Goal: Ask a question

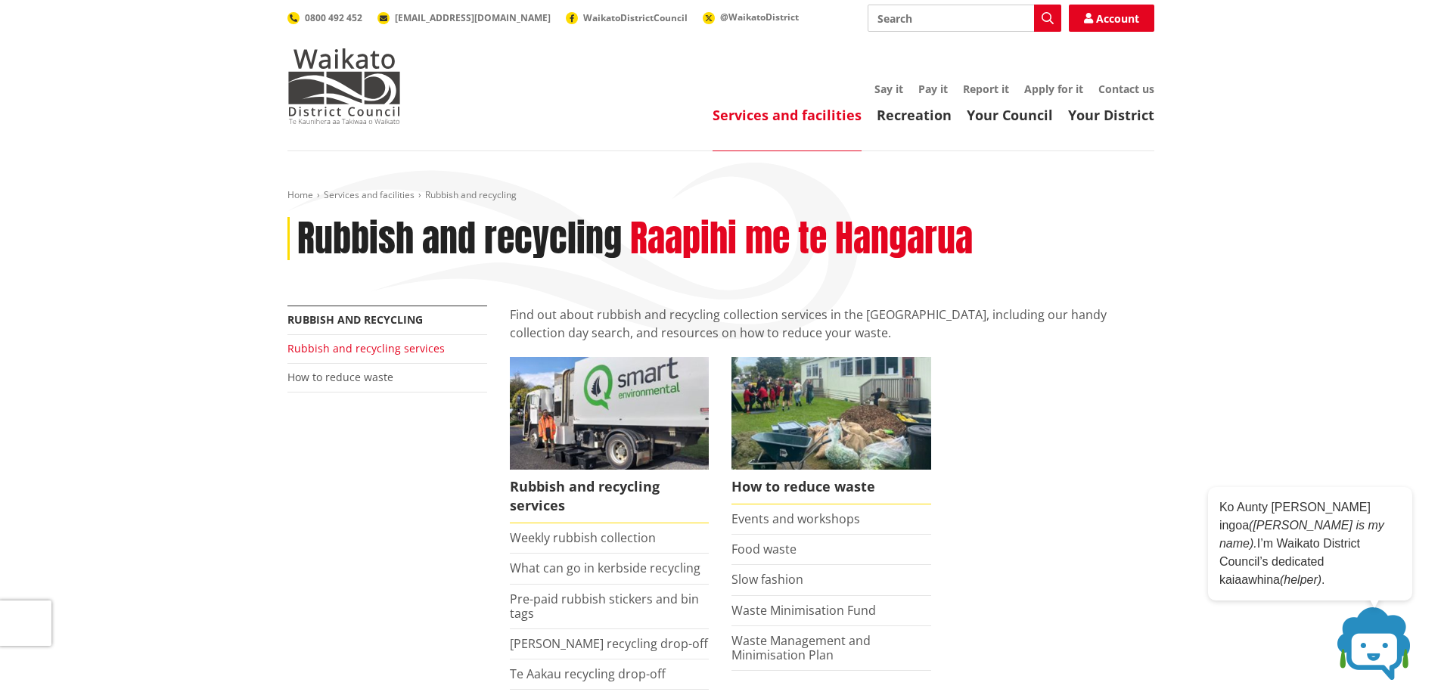
click at [377, 350] on link "Rubbish and recycling services" at bounding box center [365, 348] width 157 height 14
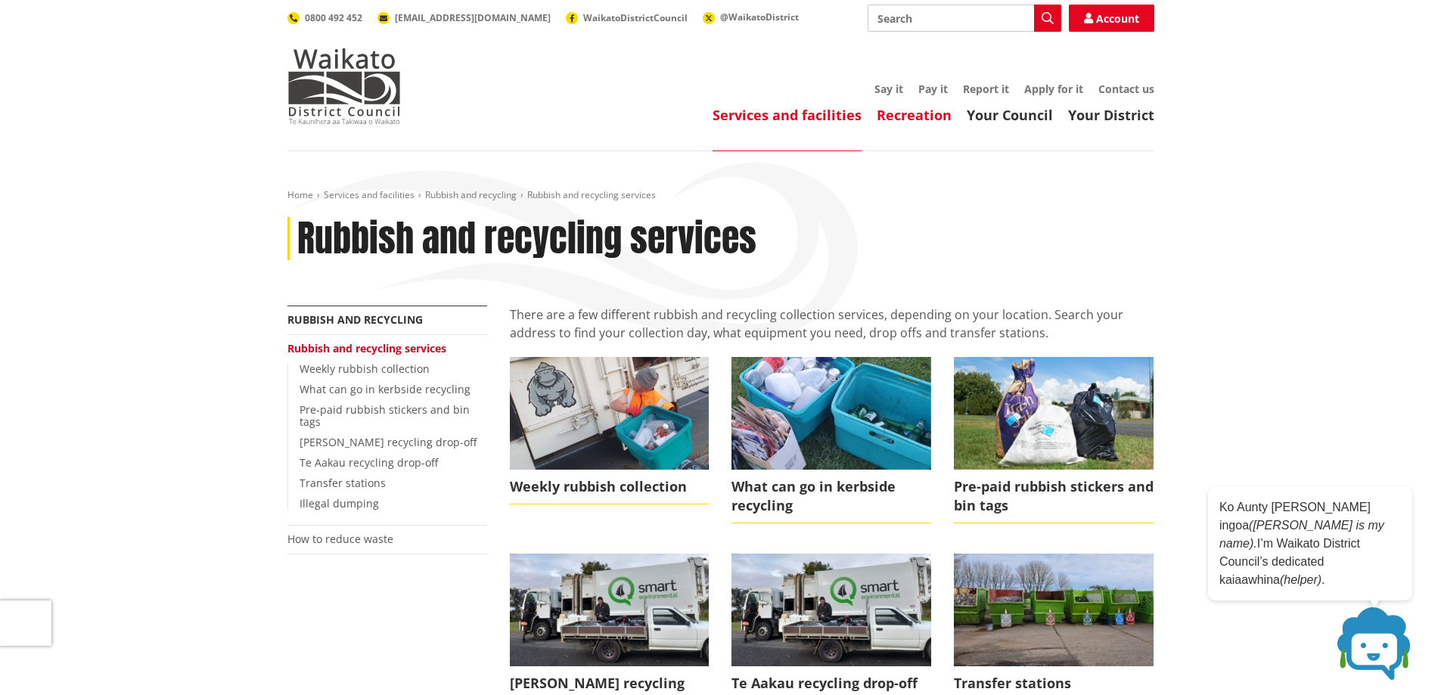
click at [894, 113] on link "Recreation" at bounding box center [914, 115] width 75 height 18
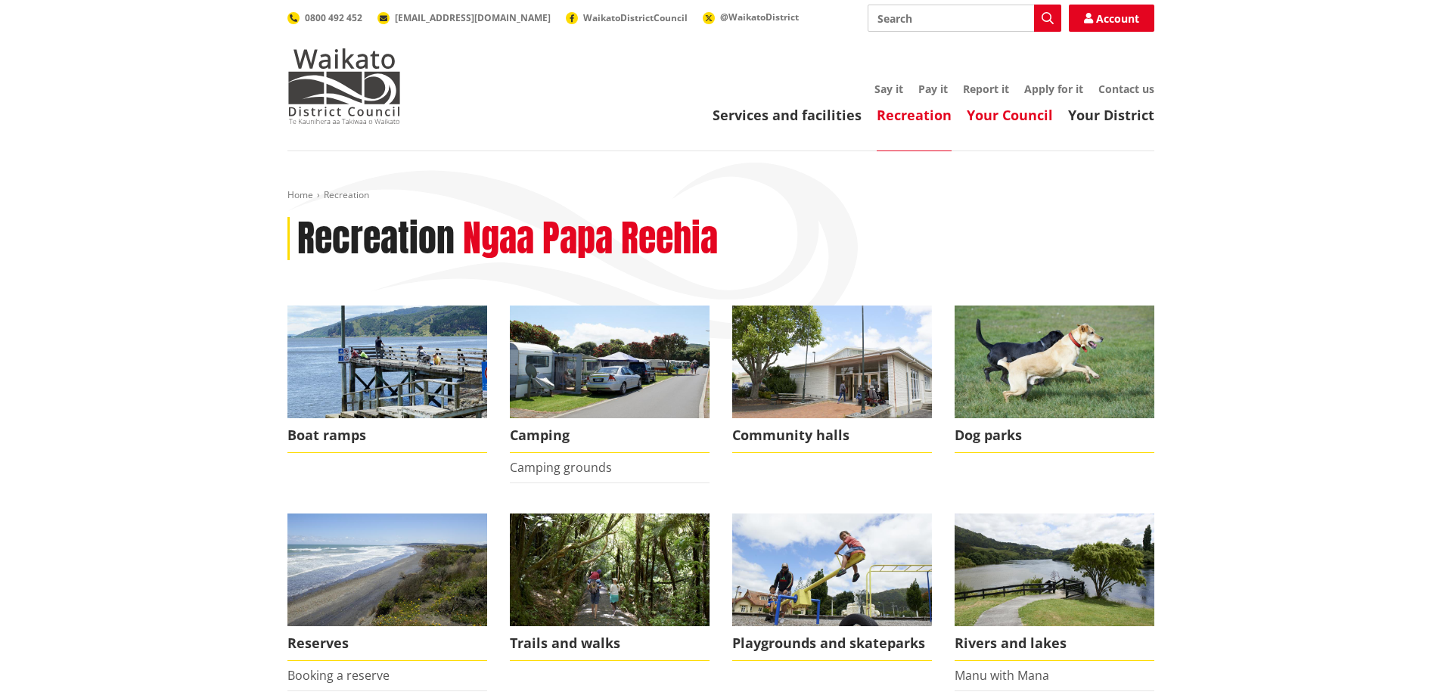
click at [1039, 107] on link "Your Council" at bounding box center [1010, 115] width 86 height 18
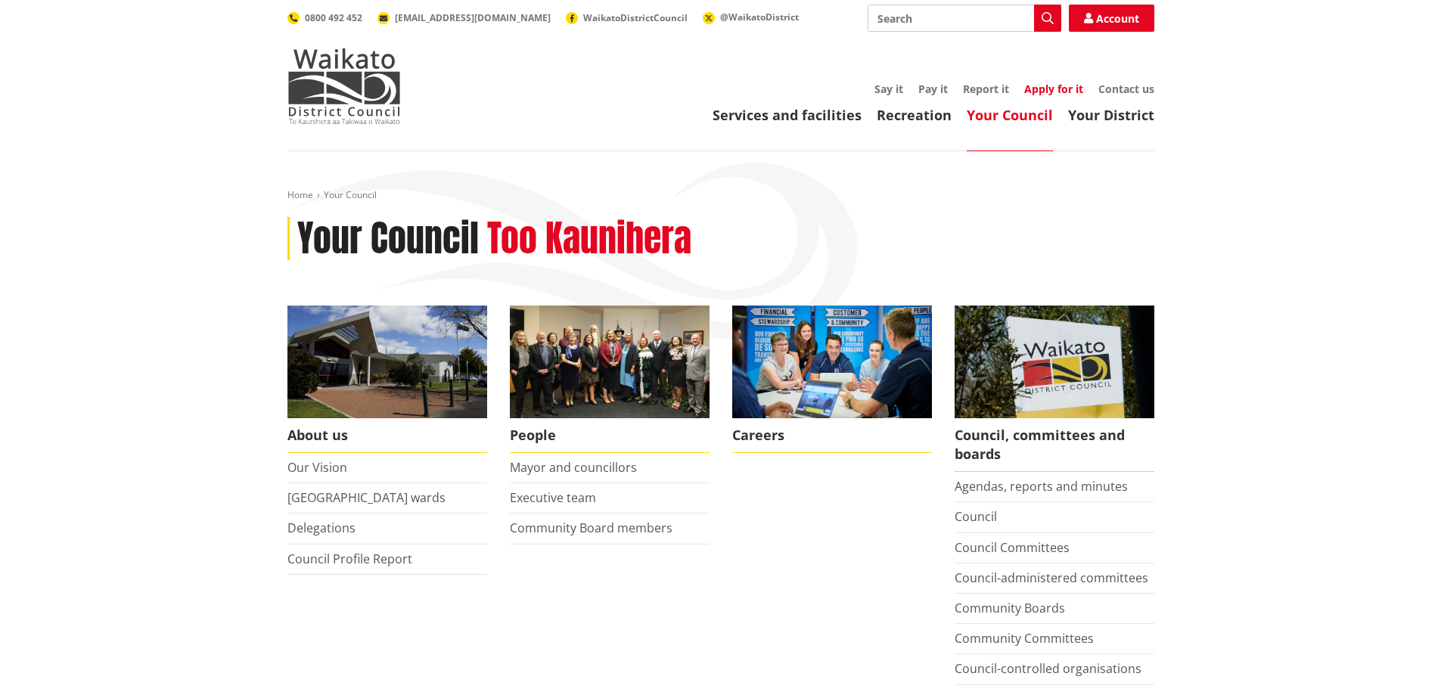
click at [1074, 88] on link "Apply for it" at bounding box center [1053, 89] width 59 height 14
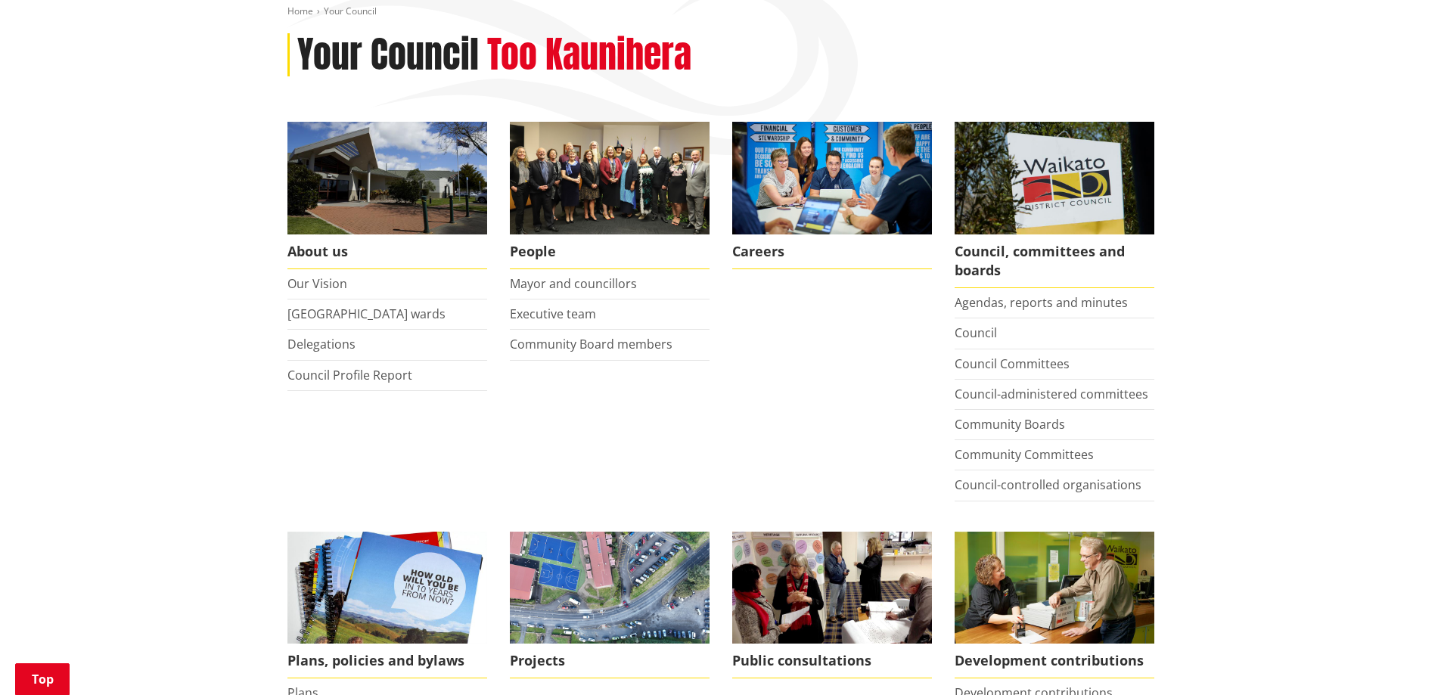
scroll to position [151, 0]
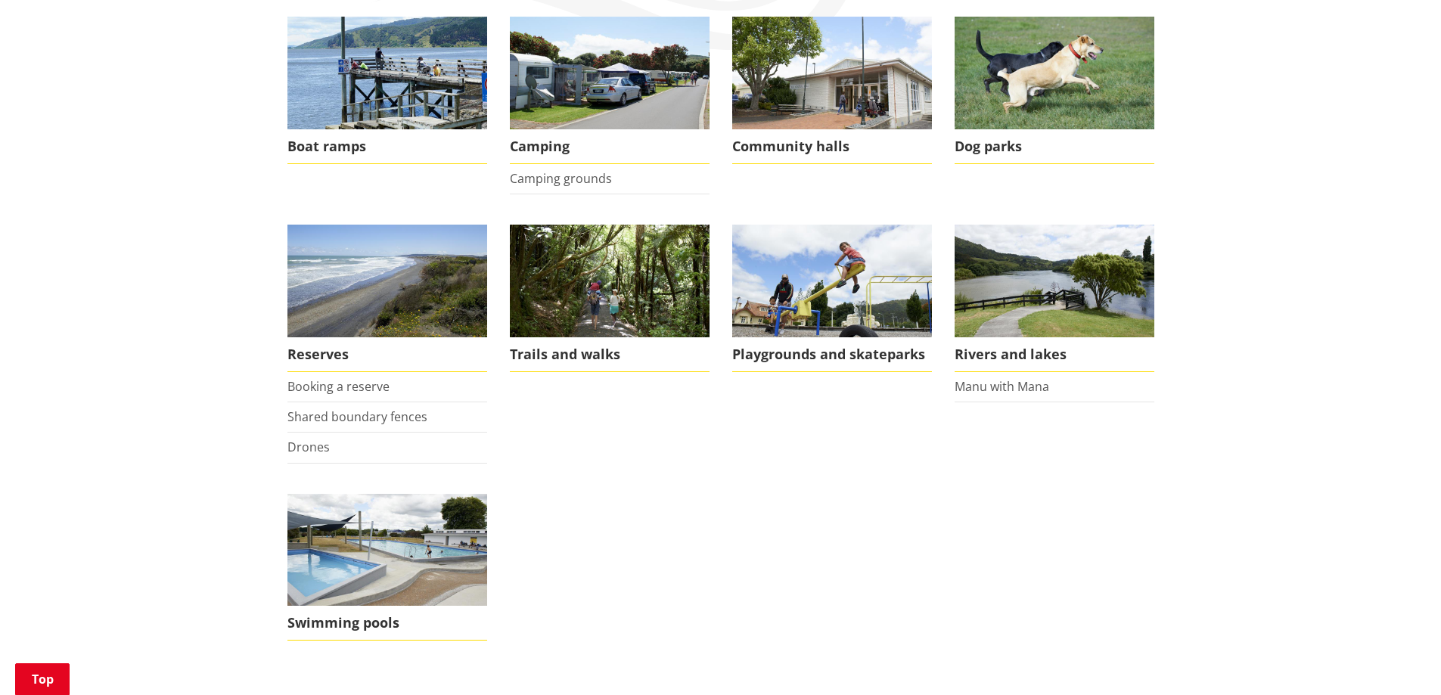
scroll to position [76, 0]
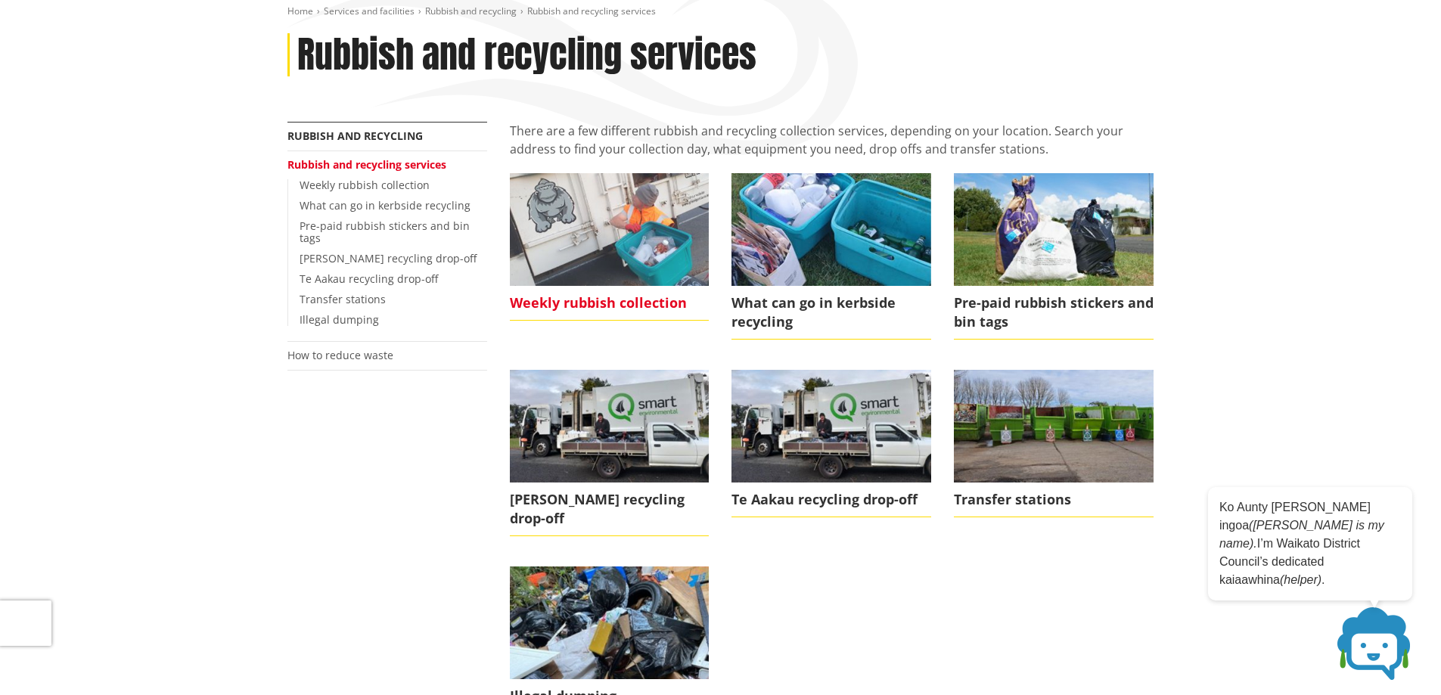
scroll to position [151, 0]
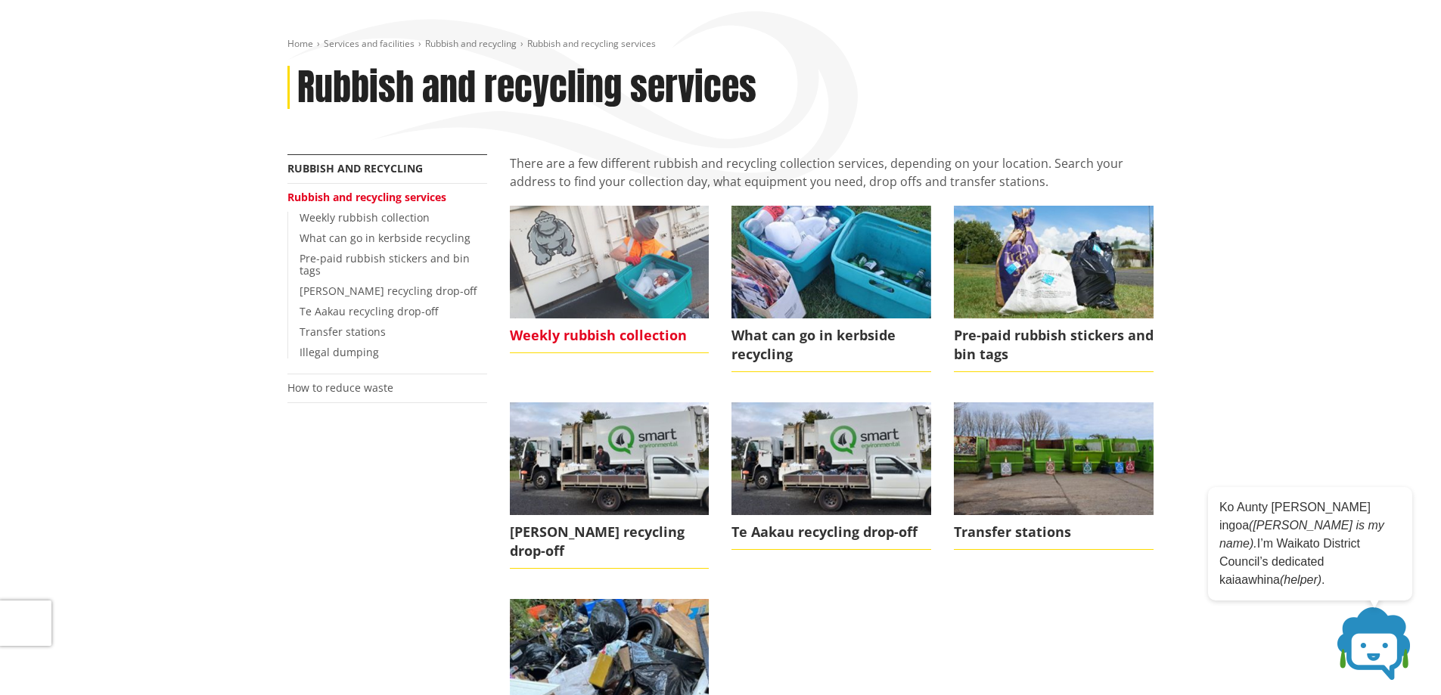
click at [589, 281] on img at bounding box center [610, 262] width 200 height 112
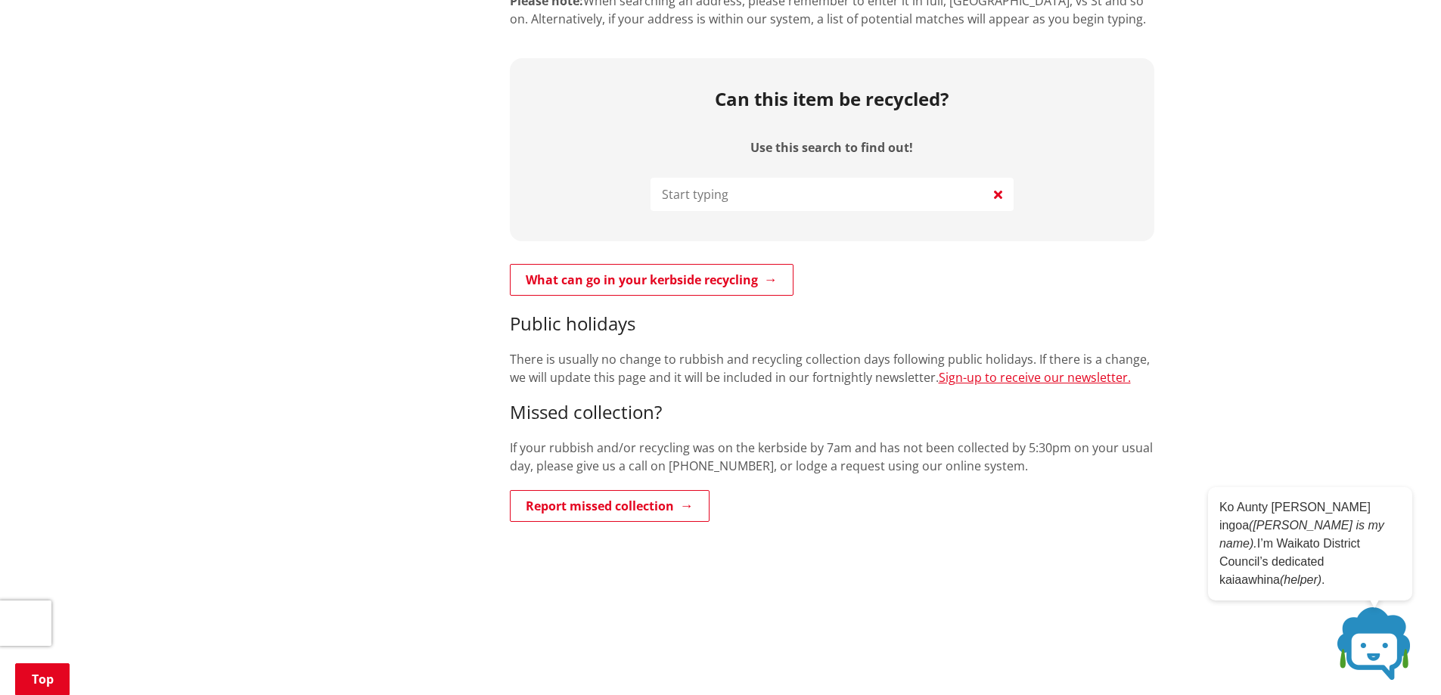
scroll to position [529, 0]
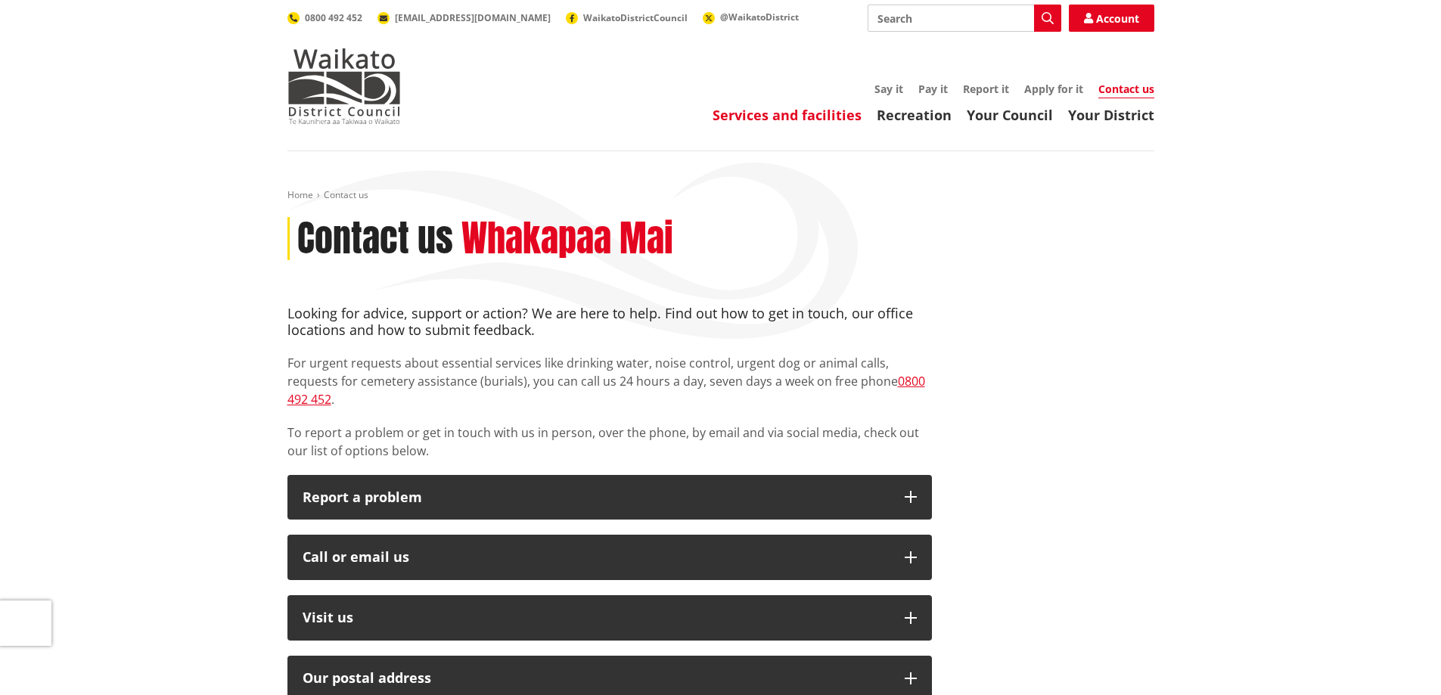
click at [787, 113] on link "Services and facilities" at bounding box center [787, 115] width 149 height 18
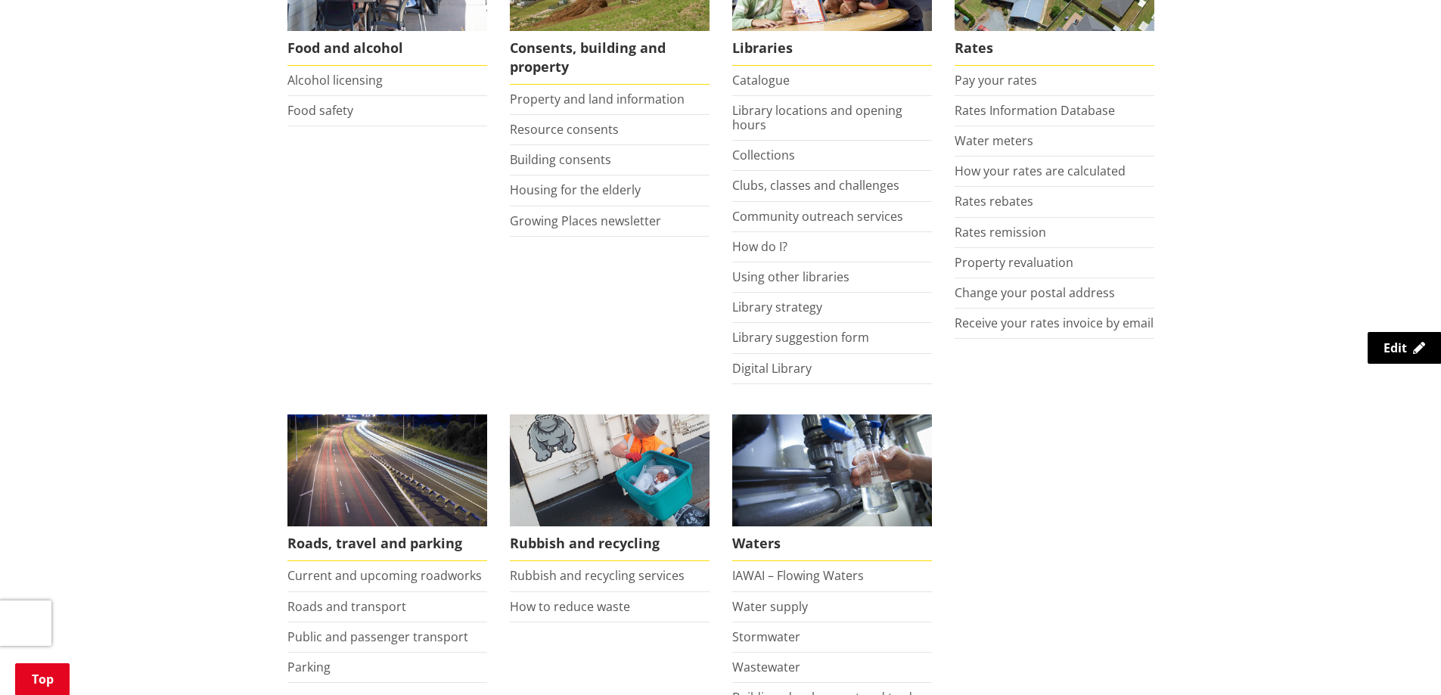
scroll to position [756, 0]
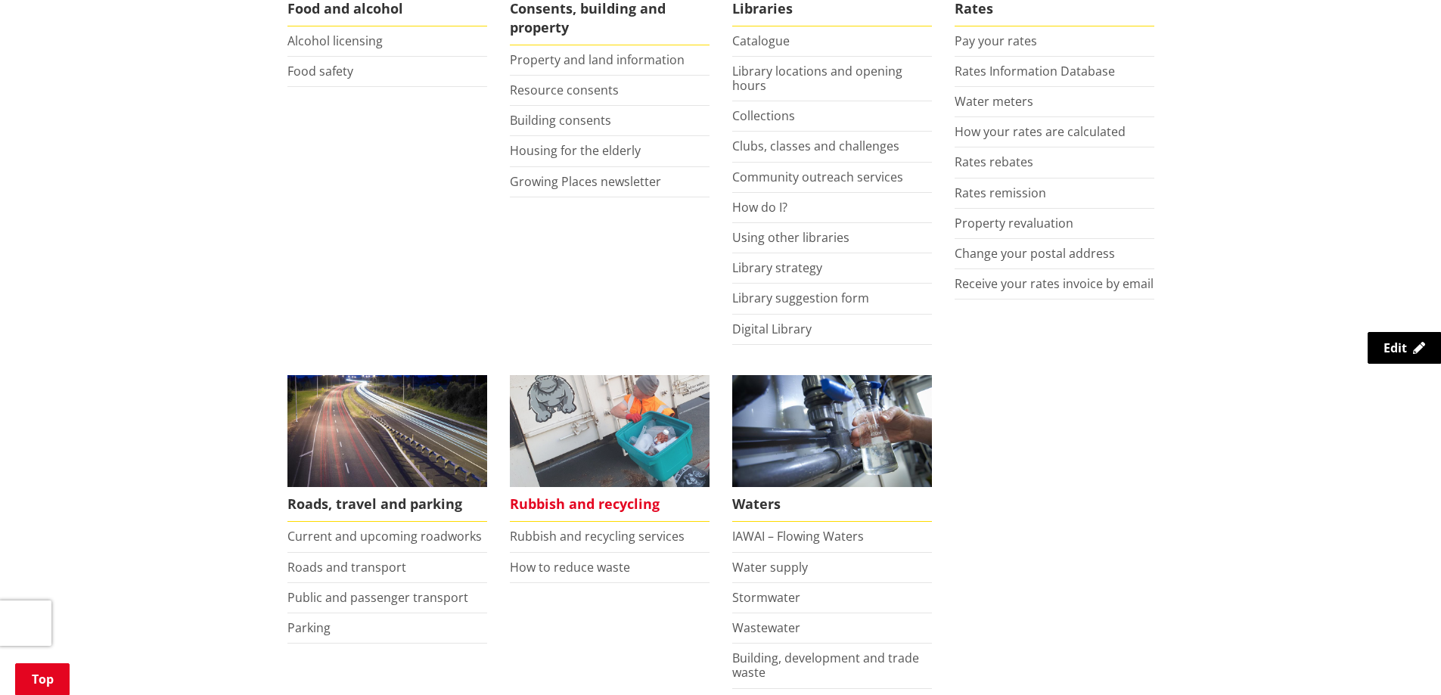
click at [573, 501] on span "Rubbish and recycling" at bounding box center [610, 504] width 200 height 35
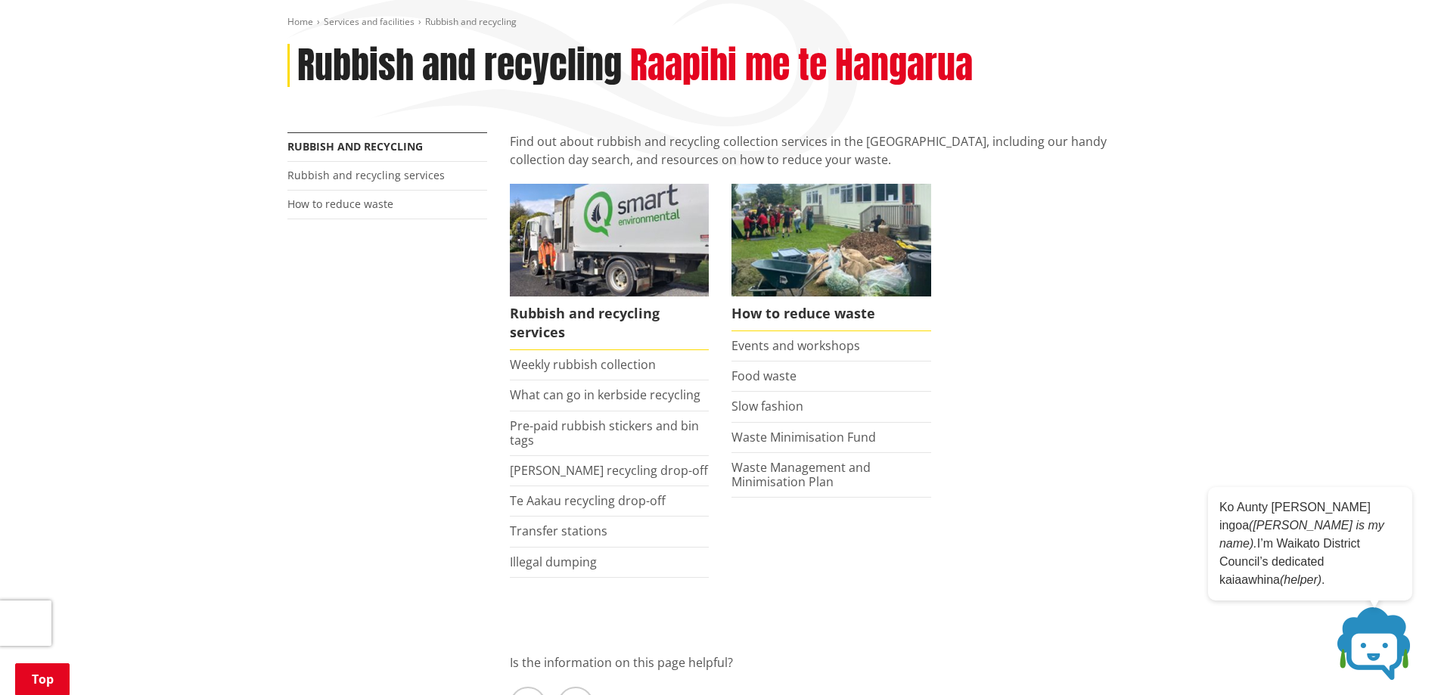
scroll to position [303, 0]
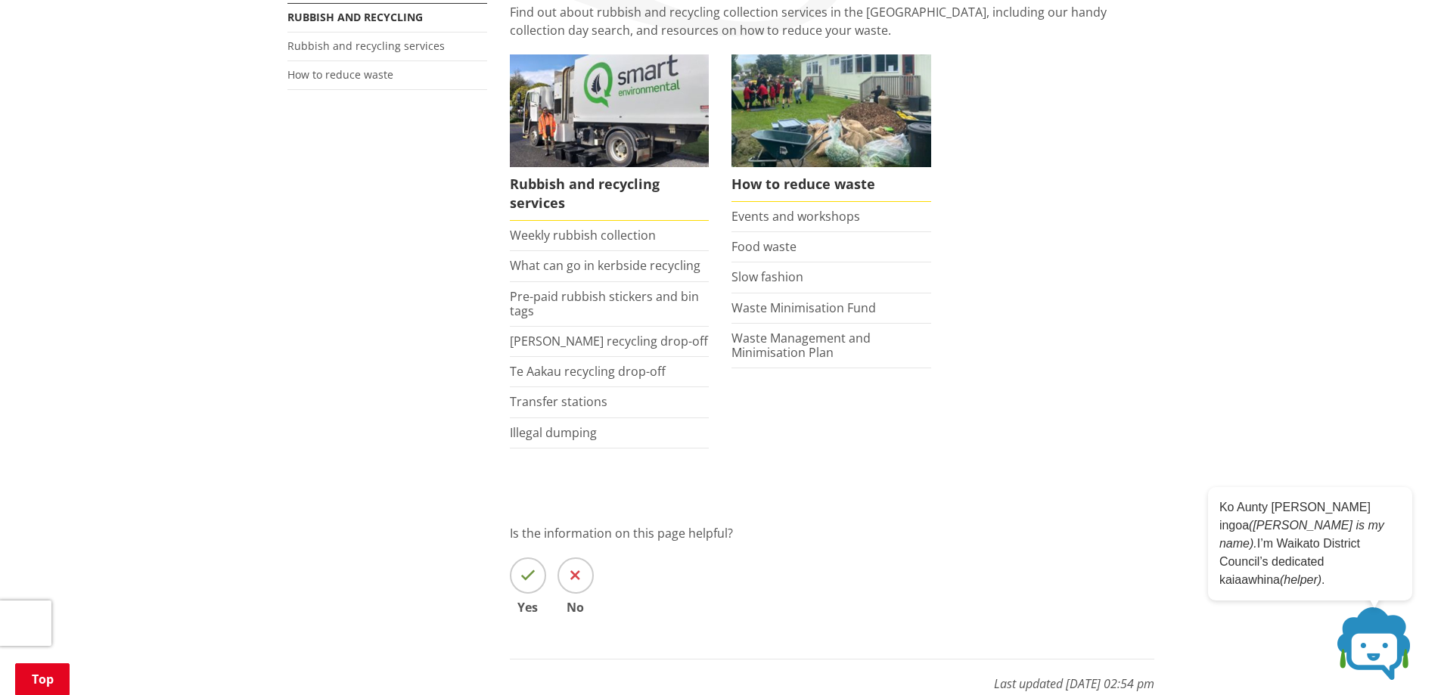
click at [1384, 640] on span at bounding box center [1375, 644] width 76 height 76
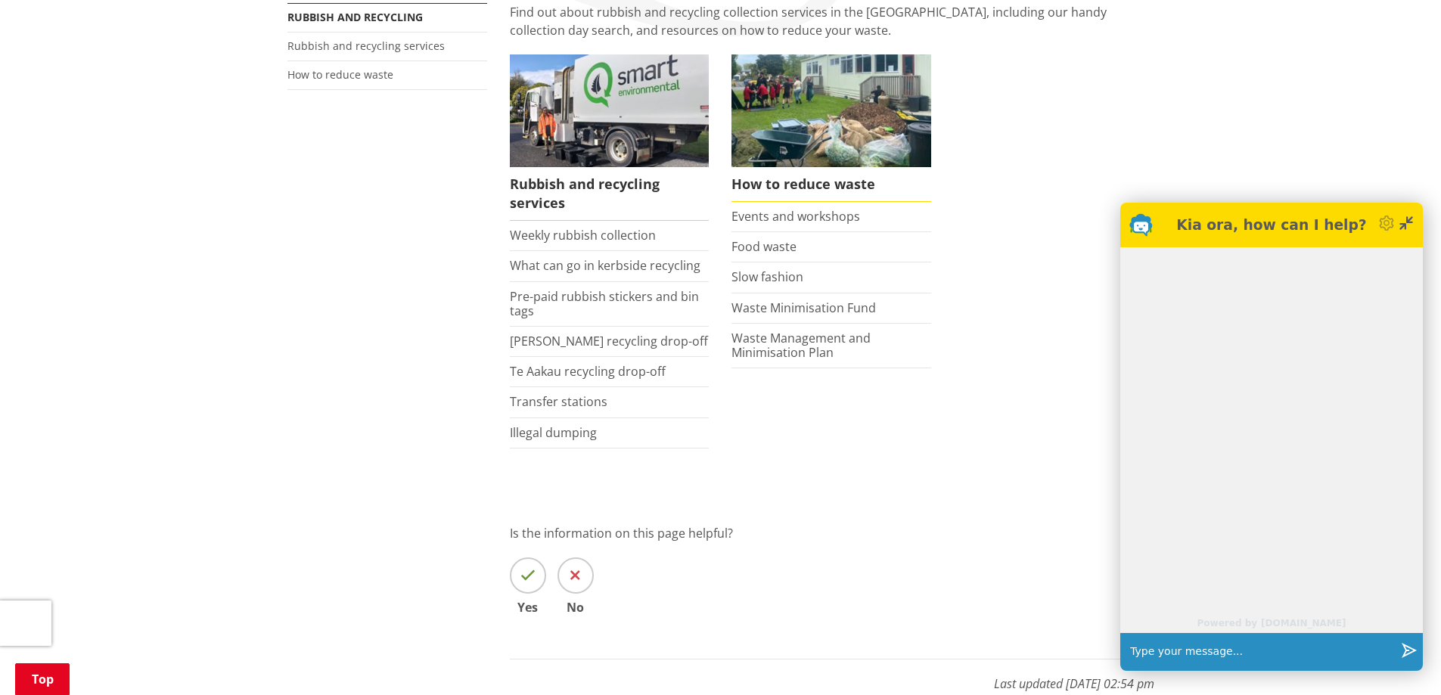
click at [1191, 665] on input "text" at bounding box center [1259, 652] width 271 height 38
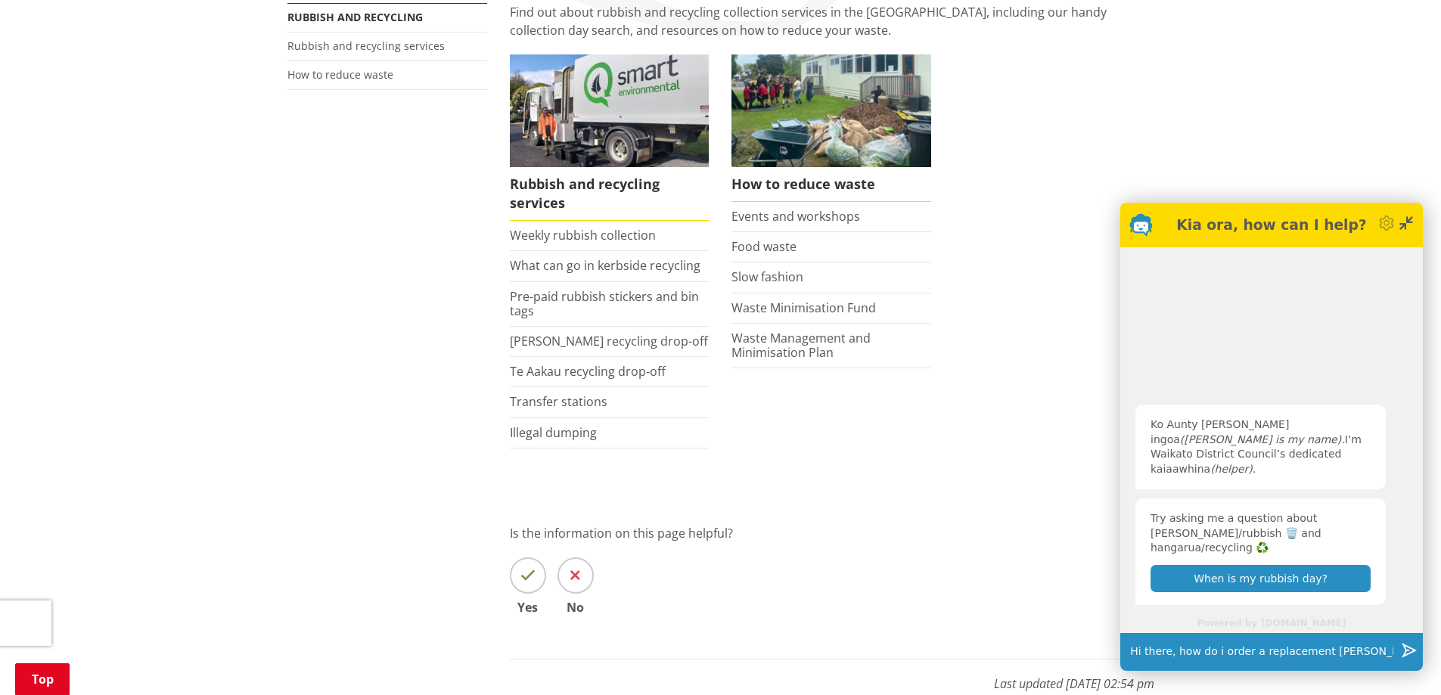
type input "Hi there, how do i order a replacement rubbish bin?"
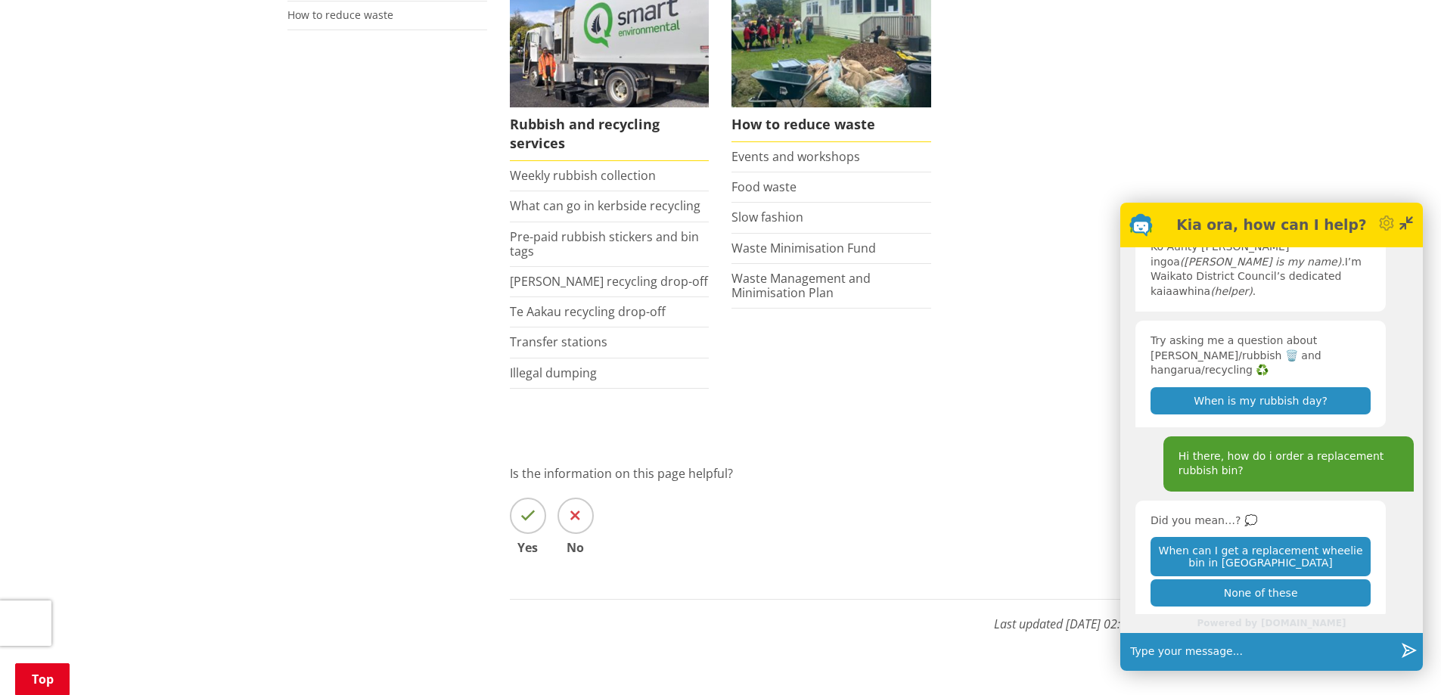
scroll to position [454, 0]
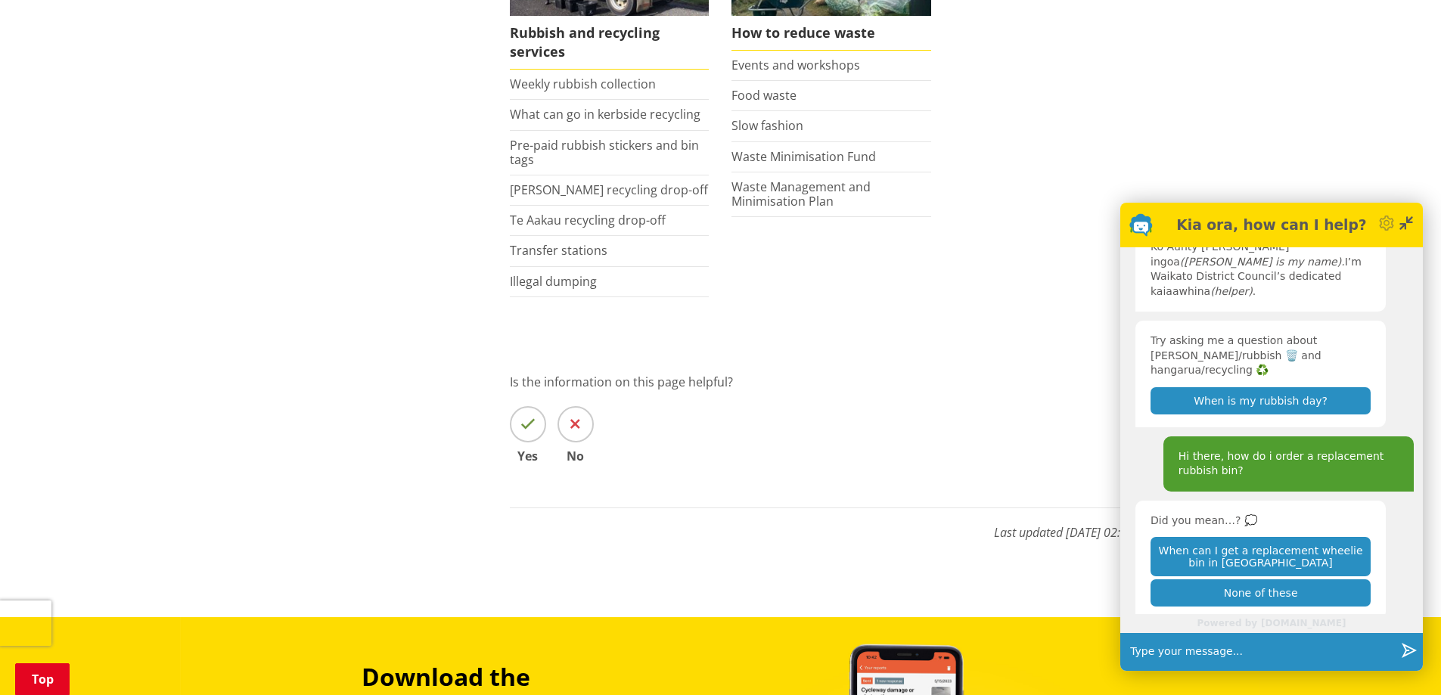
click at [1170, 663] on input "text" at bounding box center [1259, 652] width 271 height 38
type input "my bin is broken and needs replacing"
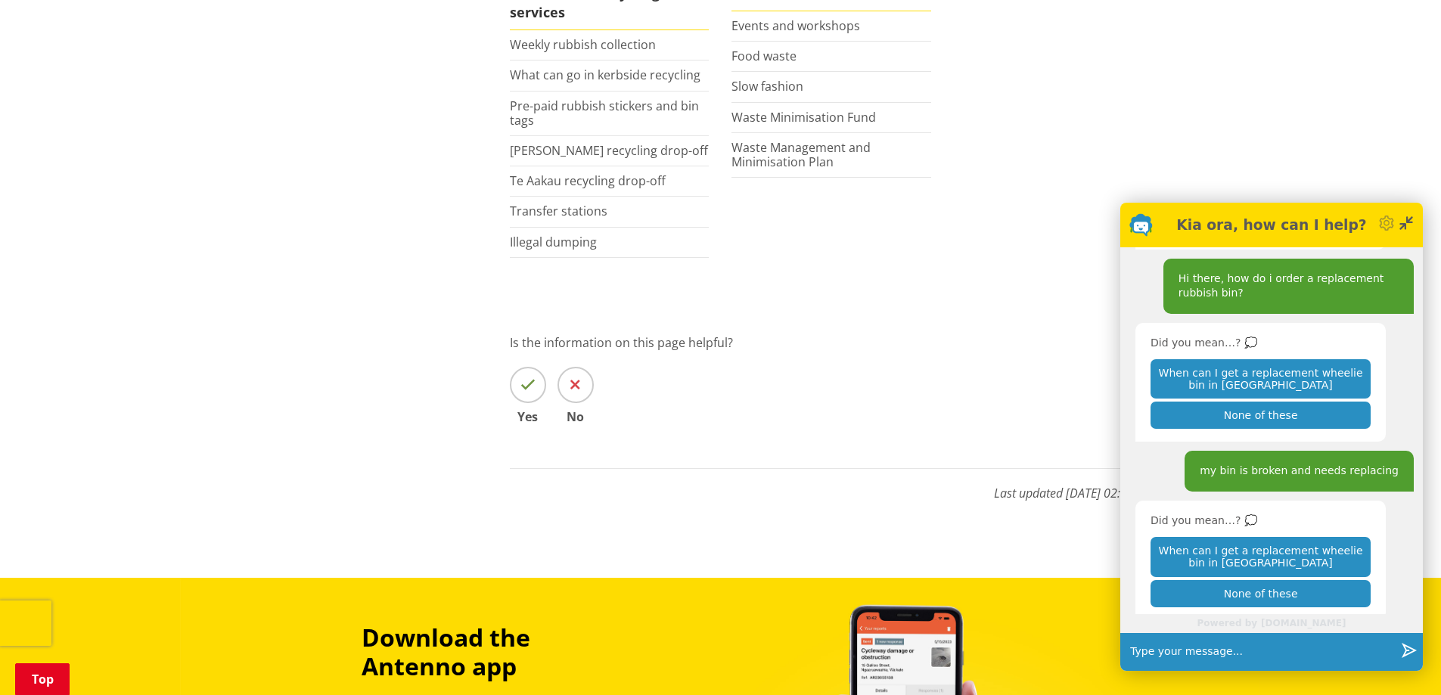
scroll to position [529, 0]
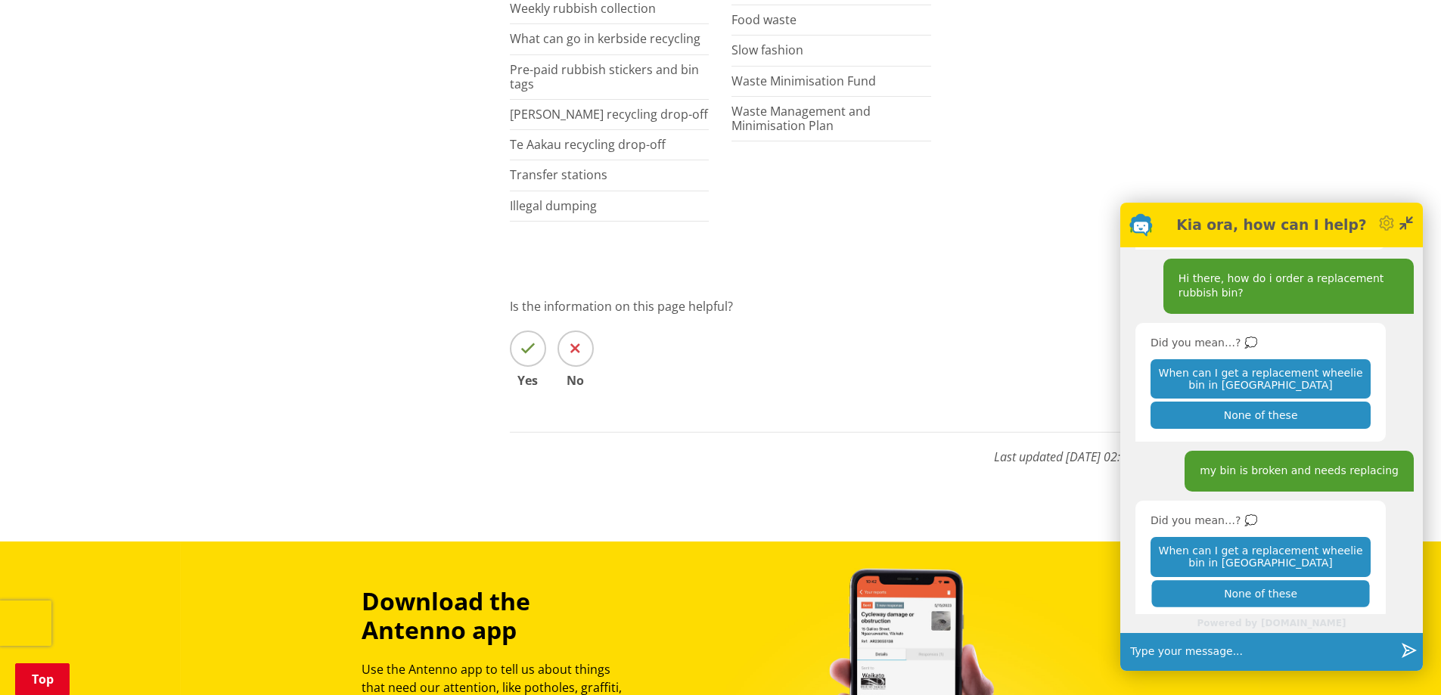
click at [1213, 585] on button "None of these" at bounding box center [1260, 593] width 218 height 26
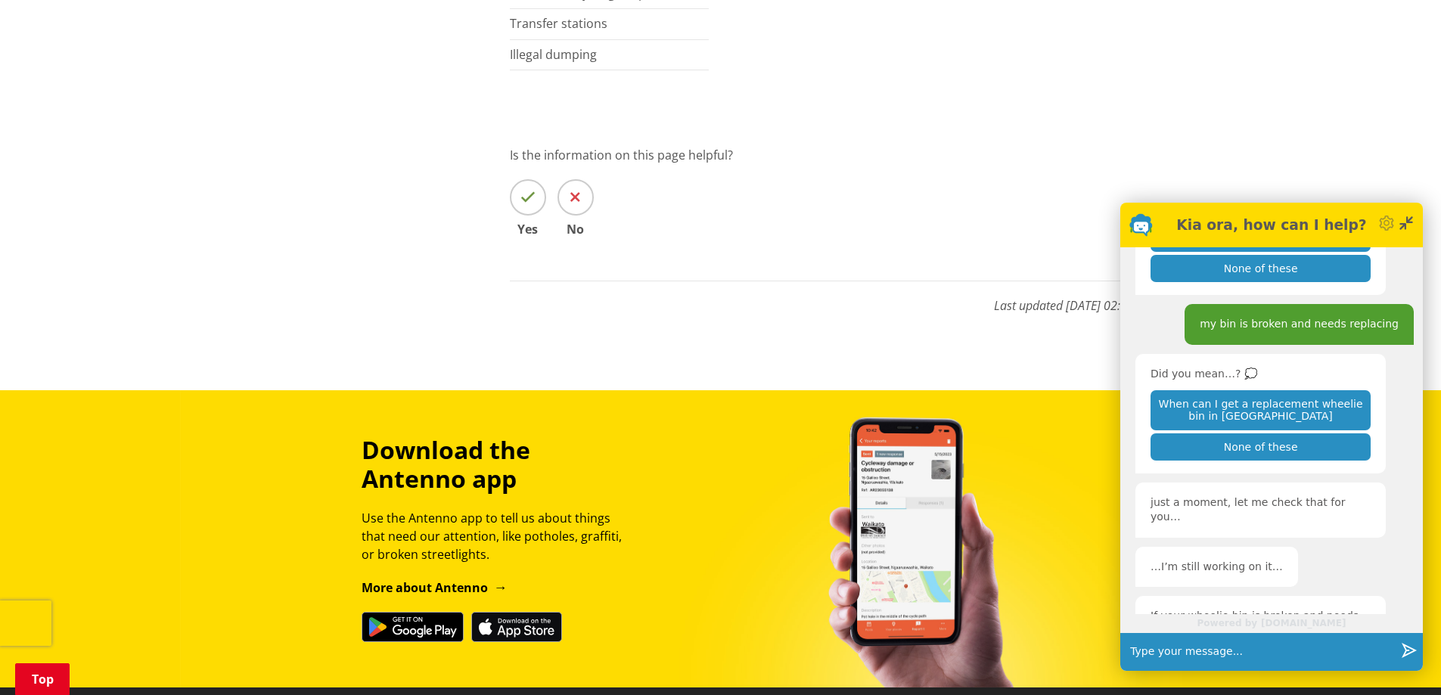
scroll to position [492, 0]
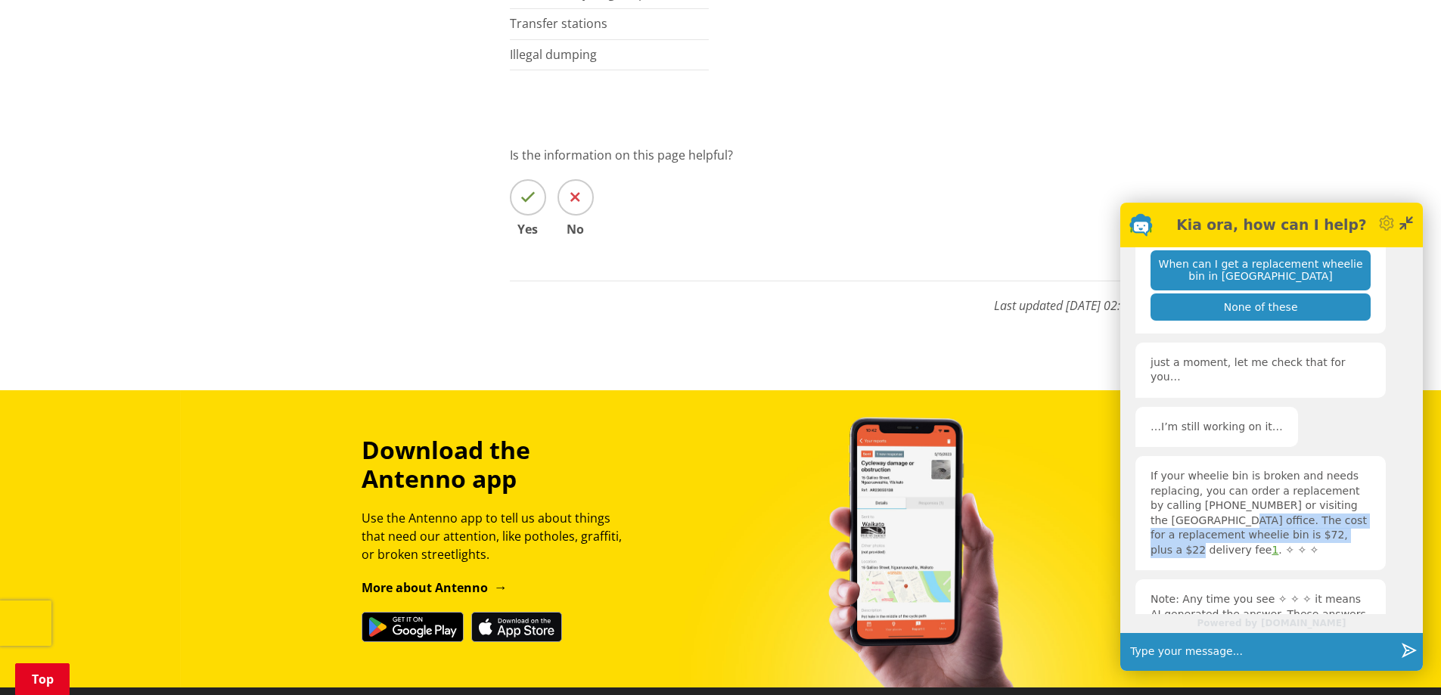
drag, startPoint x: 1181, startPoint y: 489, endPoint x: 1286, endPoint y: 505, distance: 106.3
click at [1286, 505] on p "If your wheelie bin is broken and needs replacing, you can order a replacement …" at bounding box center [1260, 513] width 220 height 88
copy p "The cost for a replacement wheelie bin is $72, plus a $22 delivery fee"
